Goal: Transaction & Acquisition: Purchase product/service

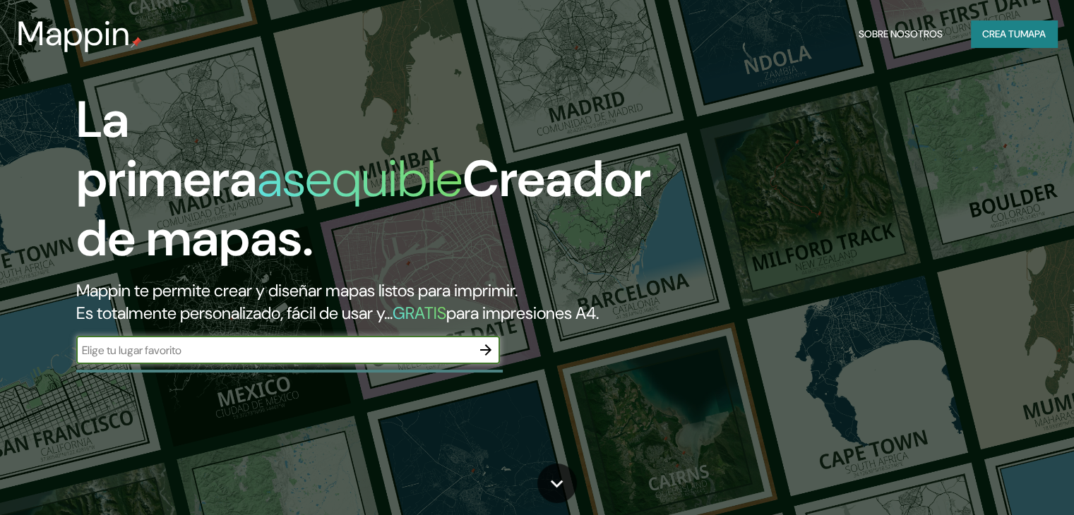
click at [244, 295] on font "Mappin te permite crear y diseñar mapas listos para imprimir." at bounding box center [296, 291] width 441 height 22
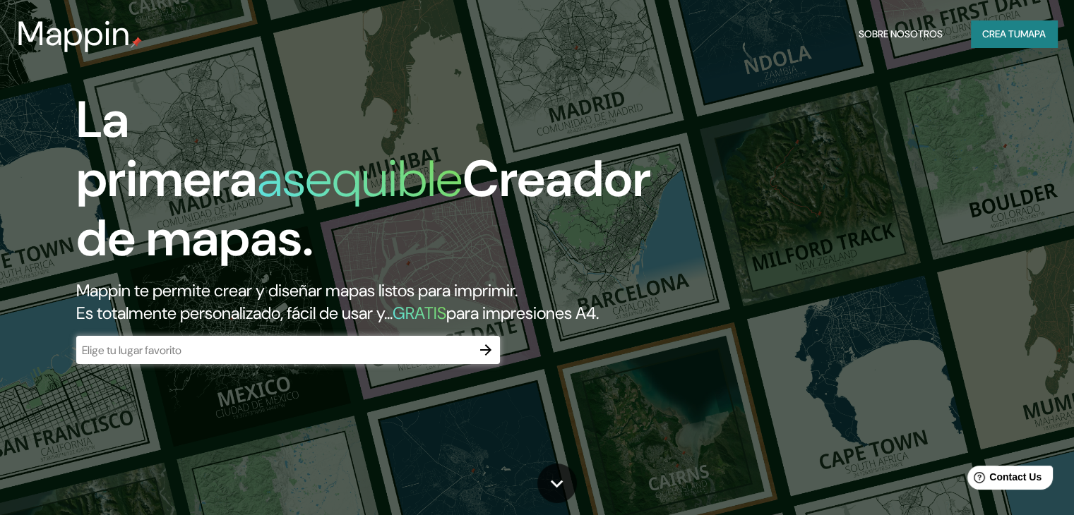
click at [222, 359] on input "text" at bounding box center [273, 350] width 395 height 16
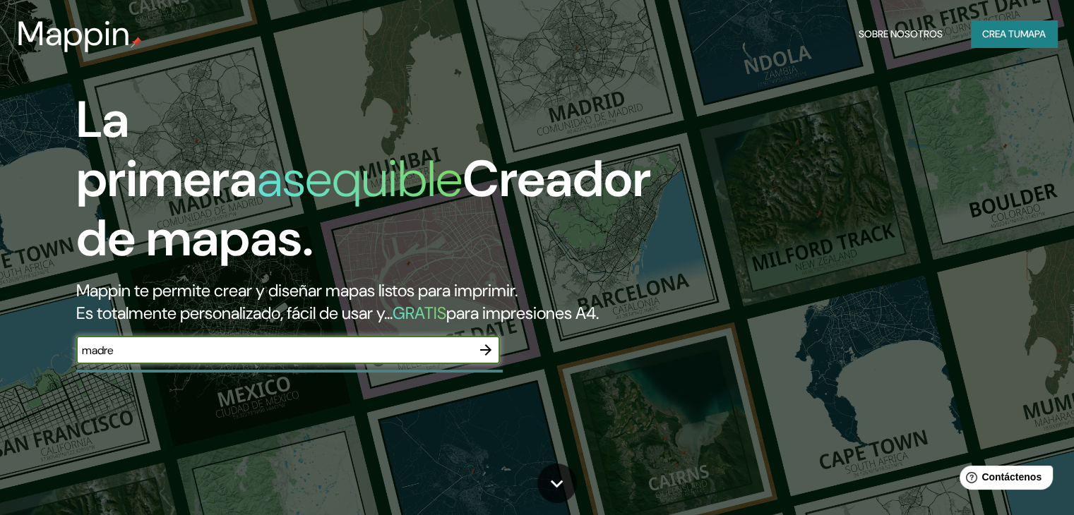
type input "madre"
click at [996, 29] on font "Crea tu" at bounding box center [1001, 34] width 38 height 13
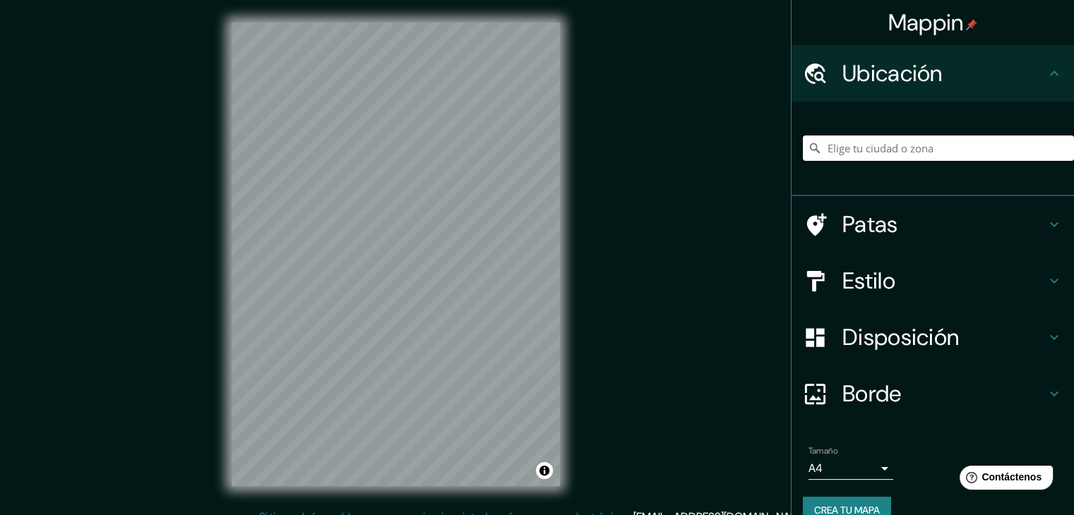
click at [875, 152] on input "Elige tu ciudad o zona" at bounding box center [938, 148] width 271 height 25
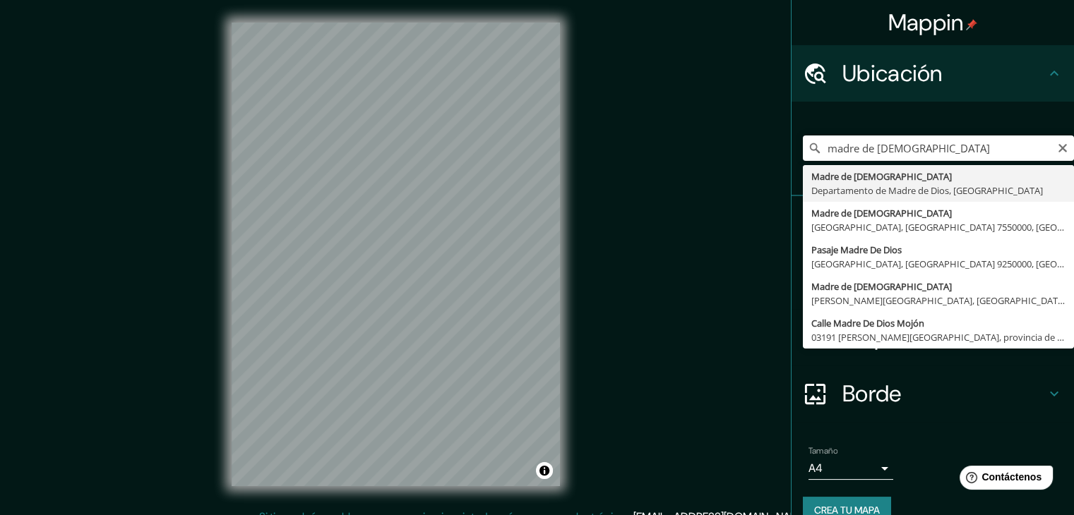
type input "[DEMOGRAPHIC_DATA], Departamento de [DEMOGRAPHIC_DATA], [GEOGRAPHIC_DATA]"
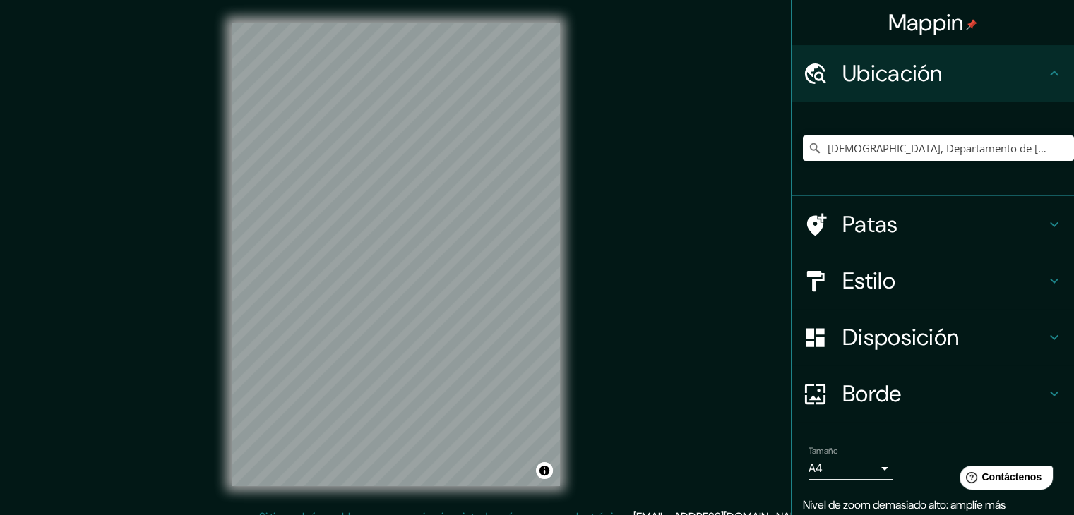
click at [974, 269] on h4 "Estilo" at bounding box center [943, 281] width 203 height 28
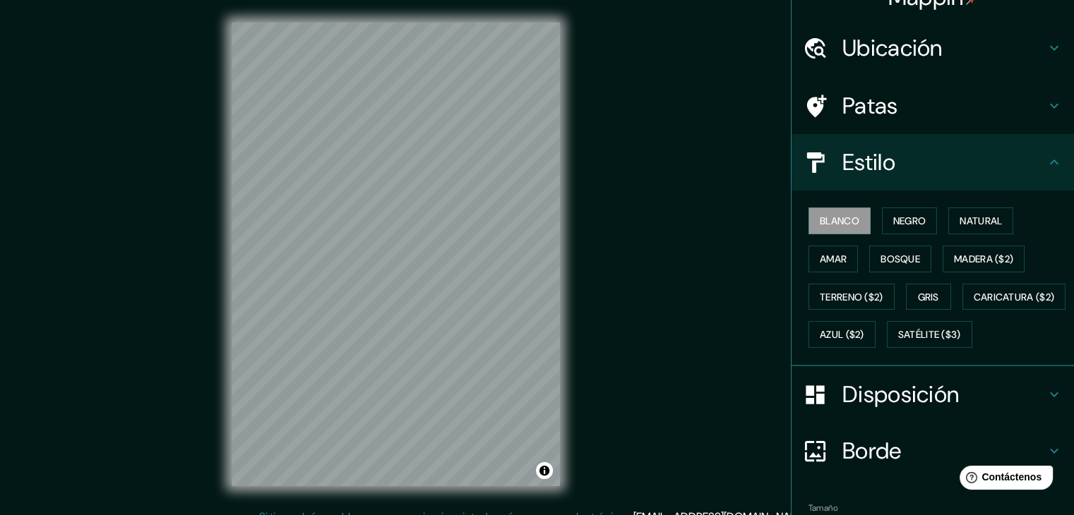
scroll to position [71, 0]
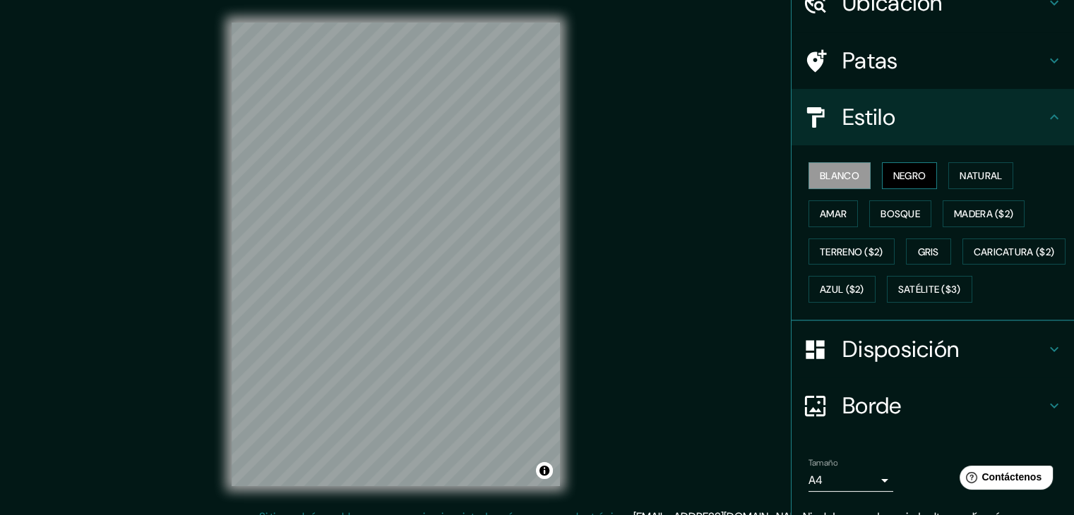
click at [897, 163] on button "Negro" at bounding box center [910, 175] width 56 height 27
click at [963, 178] on font "Natural" at bounding box center [980, 175] width 42 height 13
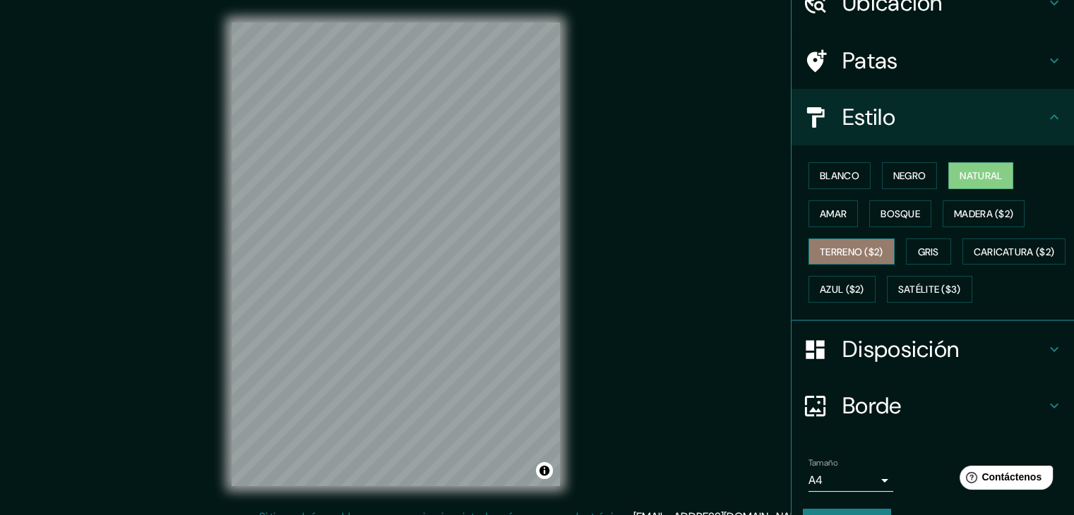
click at [861, 243] on font "Terreno ($2)" at bounding box center [852, 252] width 64 height 18
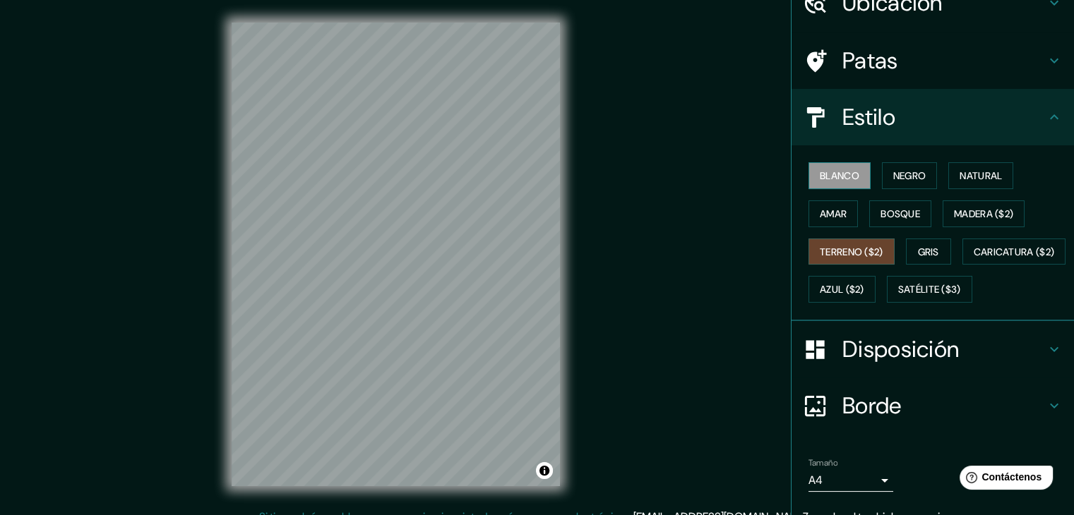
click at [820, 174] on font "Blanco" at bounding box center [840, 175] width 40 height 13
click at [829, 249] on font "Terreno ($2)" at bounding box center [852, 252] width 64 height 13
click at [828, 181] on font "Blanco" at bounding box center [840, 175] width 40 height 13
click at [820, 222] on button "Amar" at bounding box center [832, 213] width 49 height 27
click at [825, 246] on font "Terreno ($2)" at bounding box center [852, 252] width 64 height 13
